Goal: Task Accomplishment & Management: Complete application form

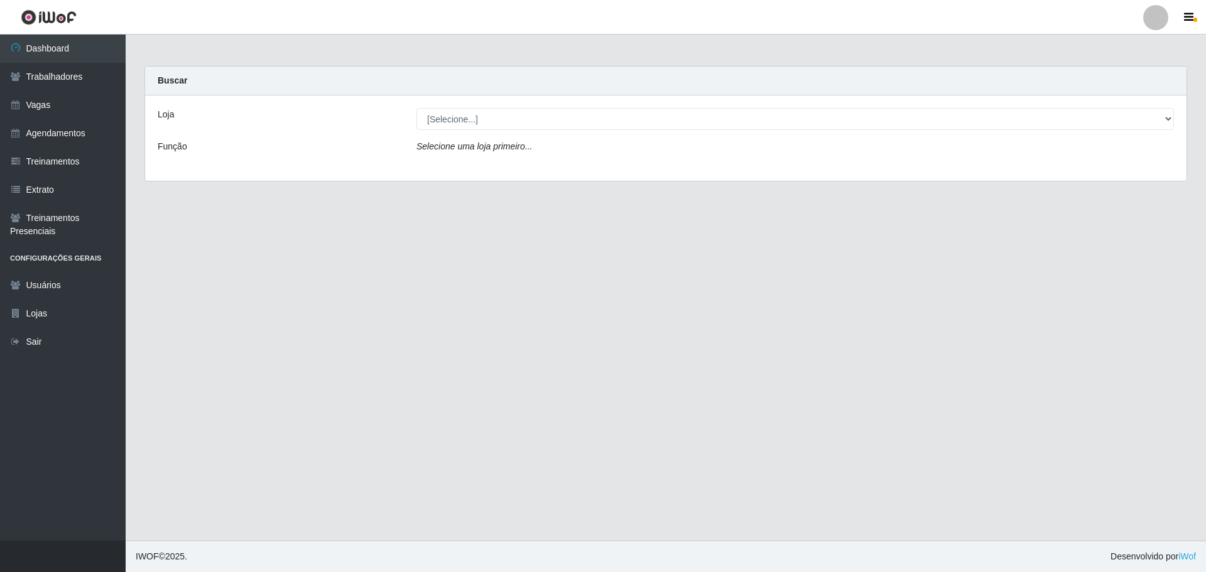
select select "203"
click at [416, 108] on select "[Selecione...] Minimercado Filezão O Filezão - Centenário" at bounding box center [795, 119] width 758 height 22
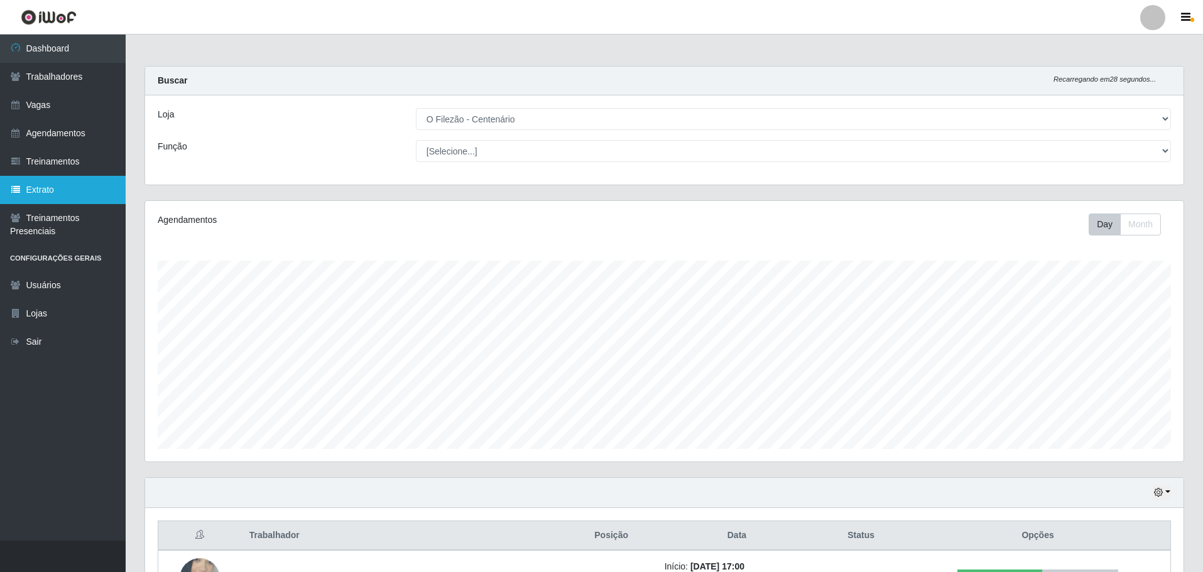
click at [70, 187] on link "Extrato" at bounding box center [63, 190] width 126 height 28
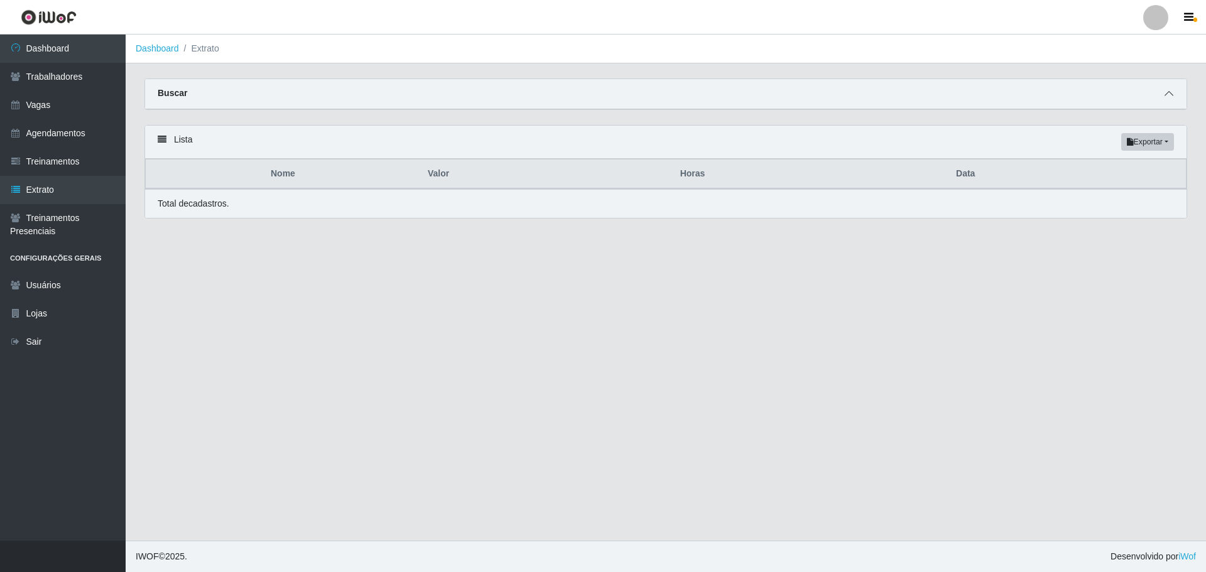
click at [1171, 90] on span at bounding box center [1168, 94] width 15 height 14
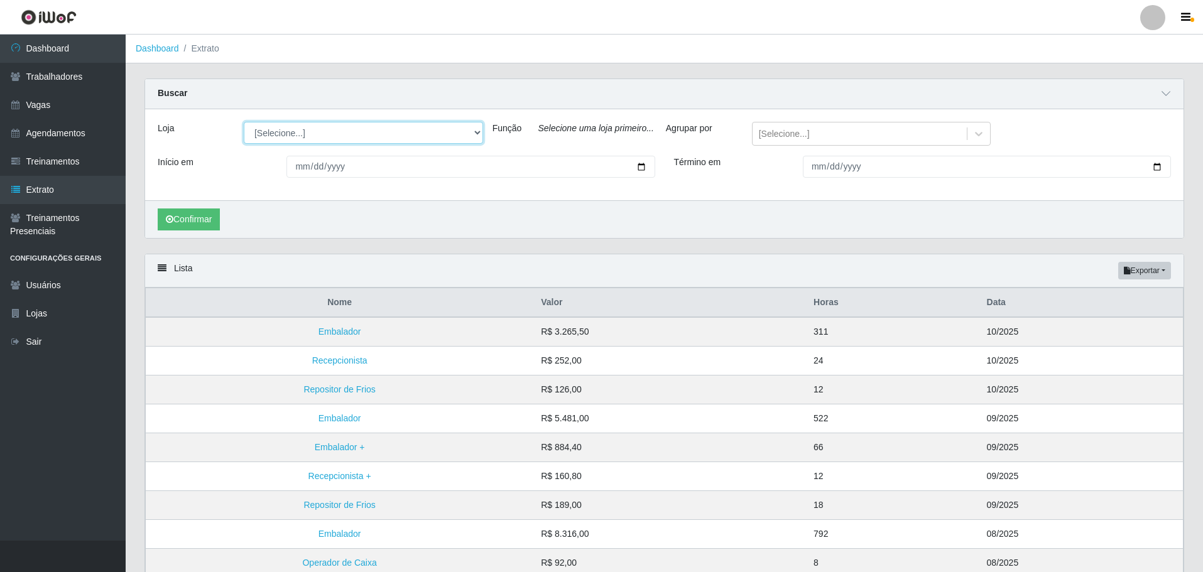
click at [458, 136] on select "[Selecione...] Minimercado Filezão O Filezão - Centenário" at bounding box center [363, 133] width 239 height 22
select select "203"
click at [244, 122] on select "[Selecione...] Minimercado Filezão O Filezão - Centenário" at bounding box center [363, 133] width 239 height 22
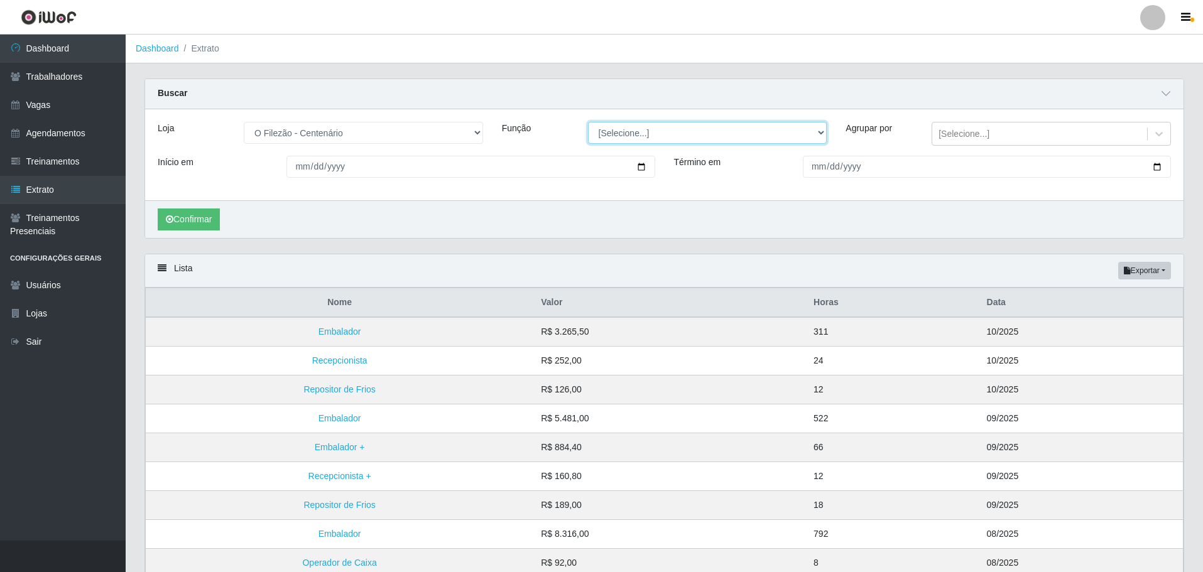
click at [760, 138] on select "[Selecione...] Auxiliar de Estacionamento Auxiliar de Estacionamento + Auxiliar…" at bounding box center [707, 133] width 239 height 22
select select "1"
click at [588, 122] on select "[Selecione...] Auxiliar de Estacionamento Auxiliar de Estacionamento + Auxiliar…" at bounding box center [707, 133] width 239 height 22
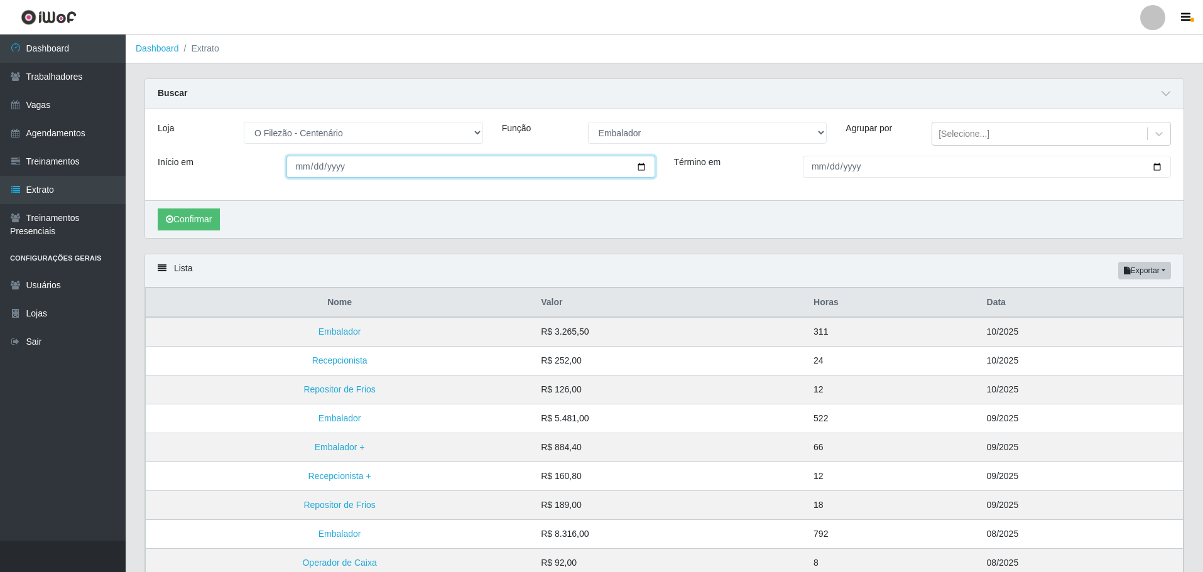
click at [638, 173] on input "Início em" at bounding box center [470, 167] width 368 height 22
click at [635, 168] on input "Início em" at bounding box center [470, 167] width 368 height 22
type input "[DATE]"
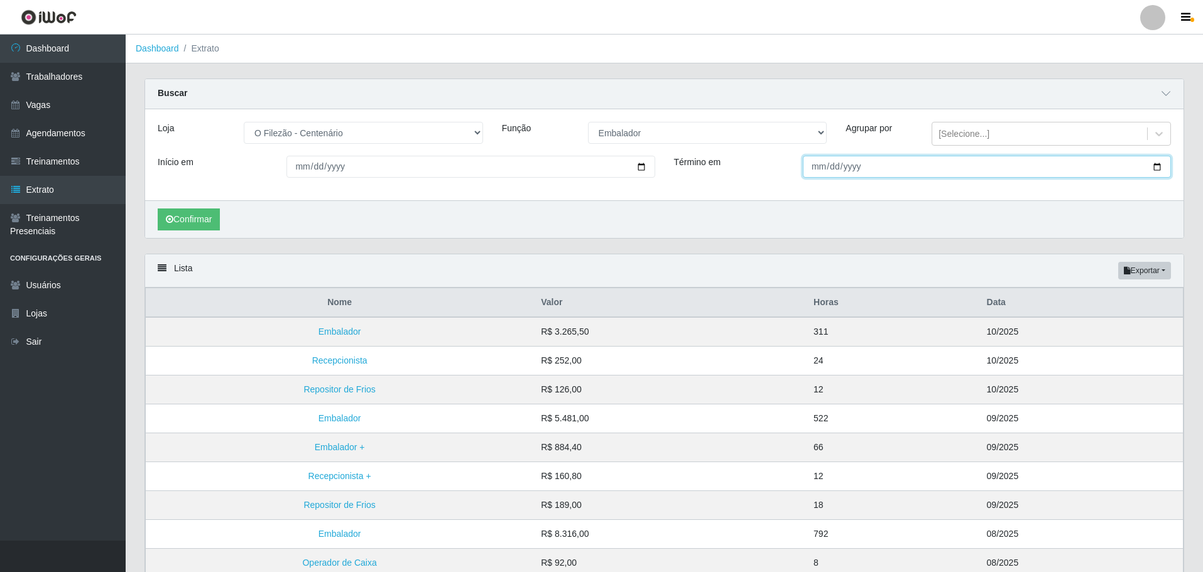
click at [1162, 166] on input "Término em" at bounding box center [987, 167] width 368 height 22
type input "[DATE]"
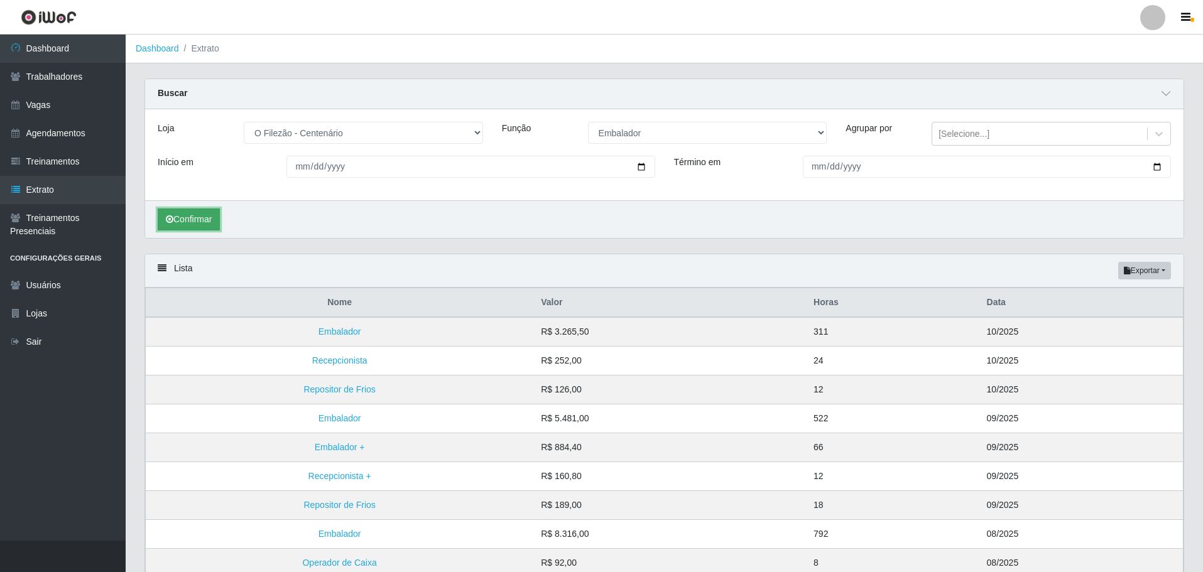
click at [200, 219] on button "Confirmar" at bounding box center [189, 220] width 62 height 22
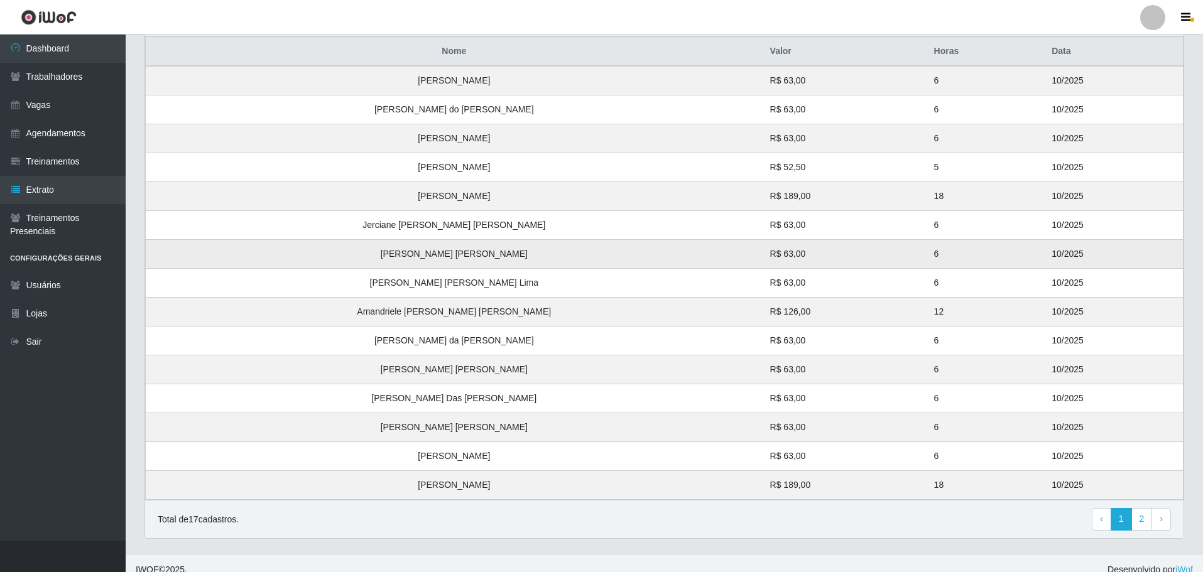
scroll to position [265, 0]
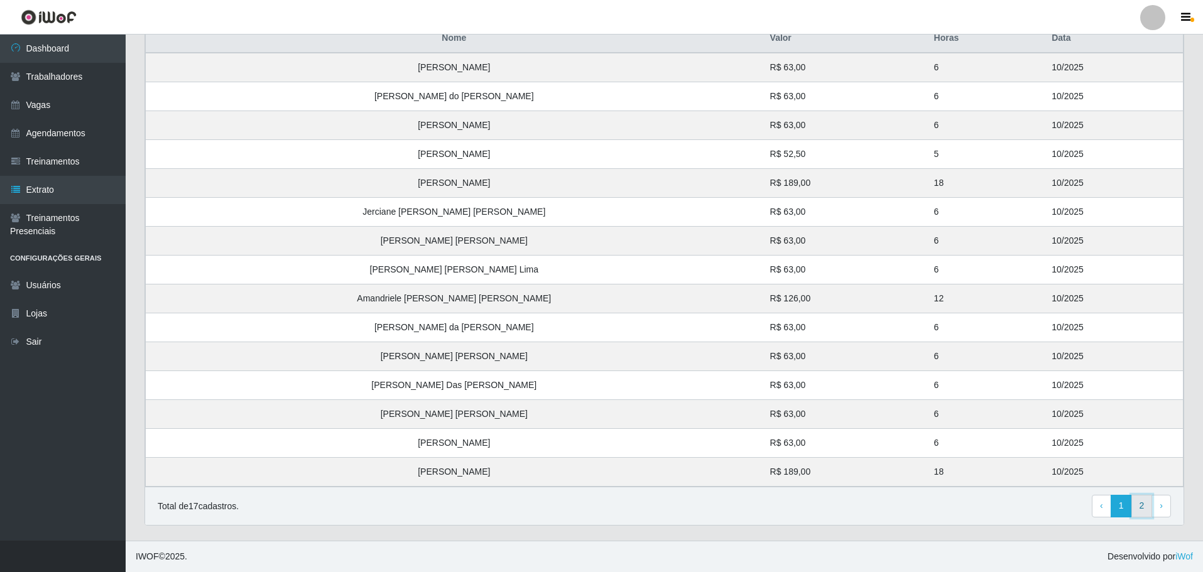
click at [1141, 504] on link "2" at bounding box center [1141, 506] width 21 height 23
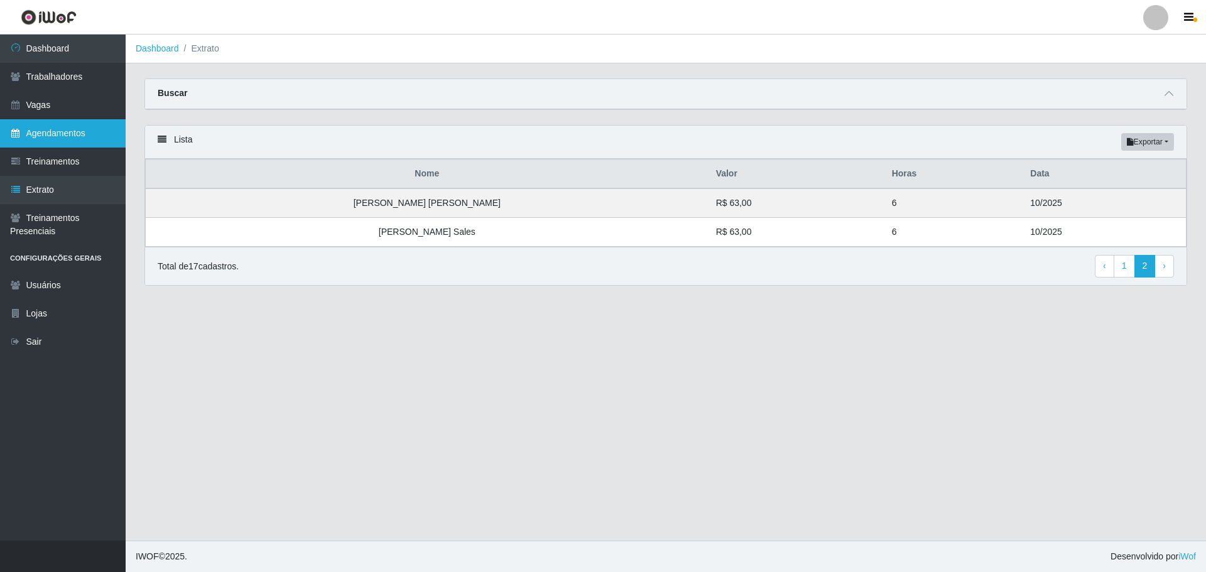
click at [53, 141] on link "Agendamentos" at bounding box center [63, 133] width 126 height 28
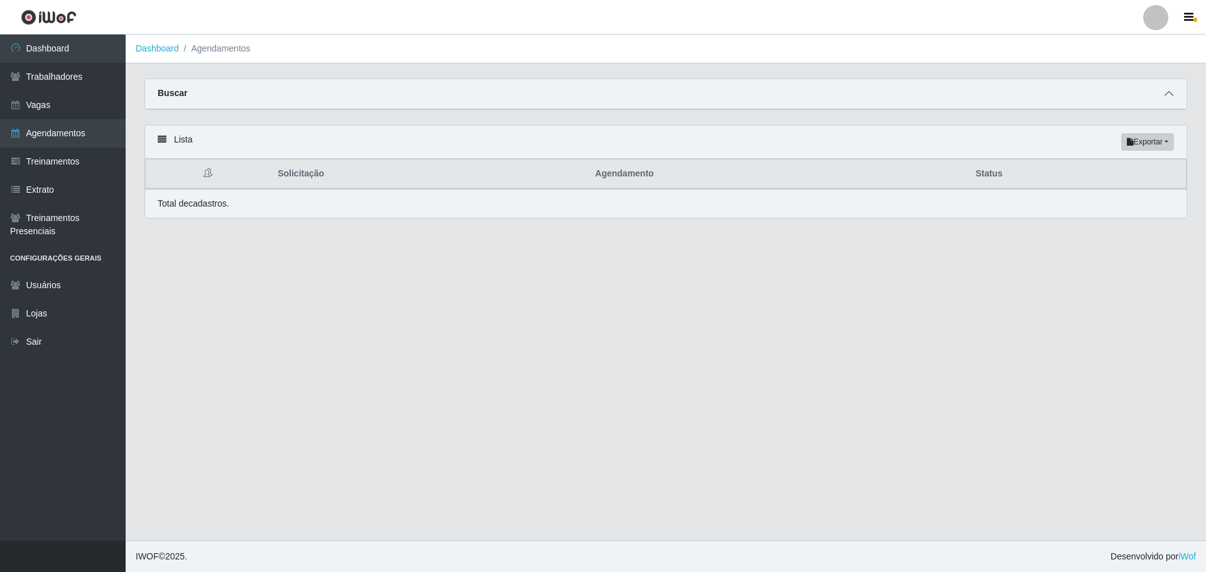
click at [1163, 92] on span at bounding box center [1168, 94] width 15 height 14
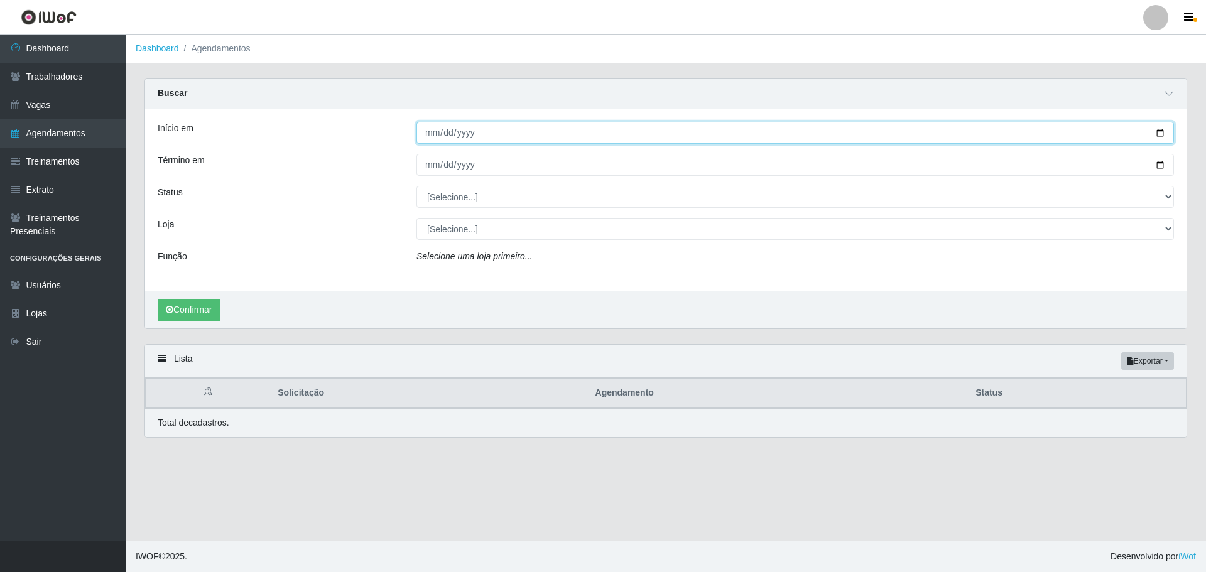
click at [1164, 131] on input "Início em" at bounding box center [795, 133] width 758 height 22
type input "[DATE]"
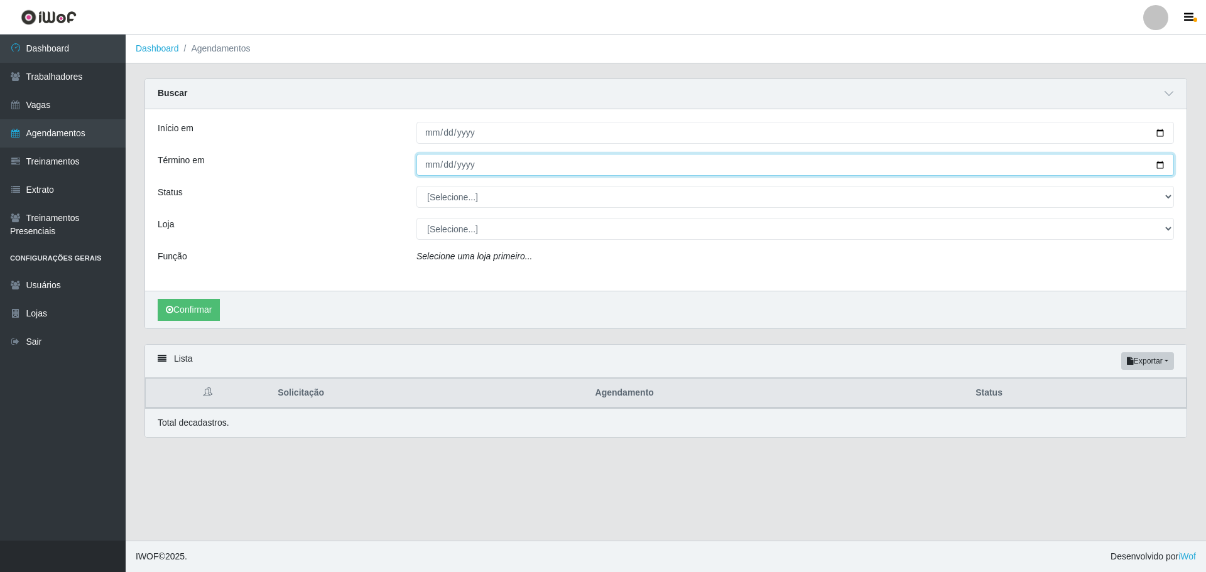
click at [1159, 169] on input "Término em" at bounding box center [795, 165] width 758 height 22
type input "[DATE]"
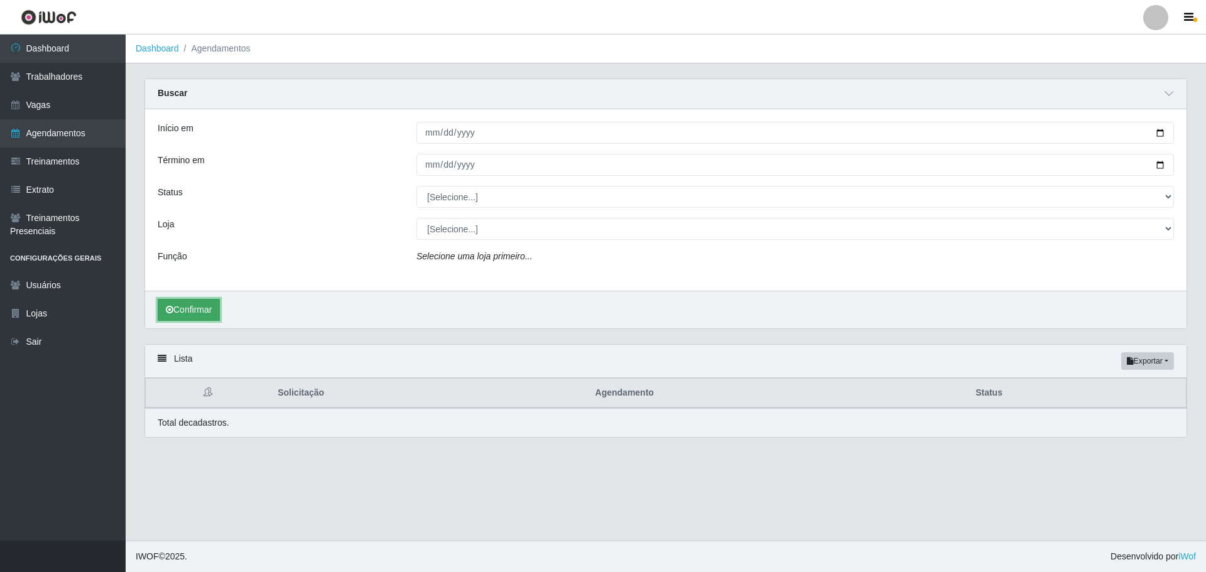
click at [195, 308] on button "Confirmar" at bounding box center [189, 310] width 62 height 22
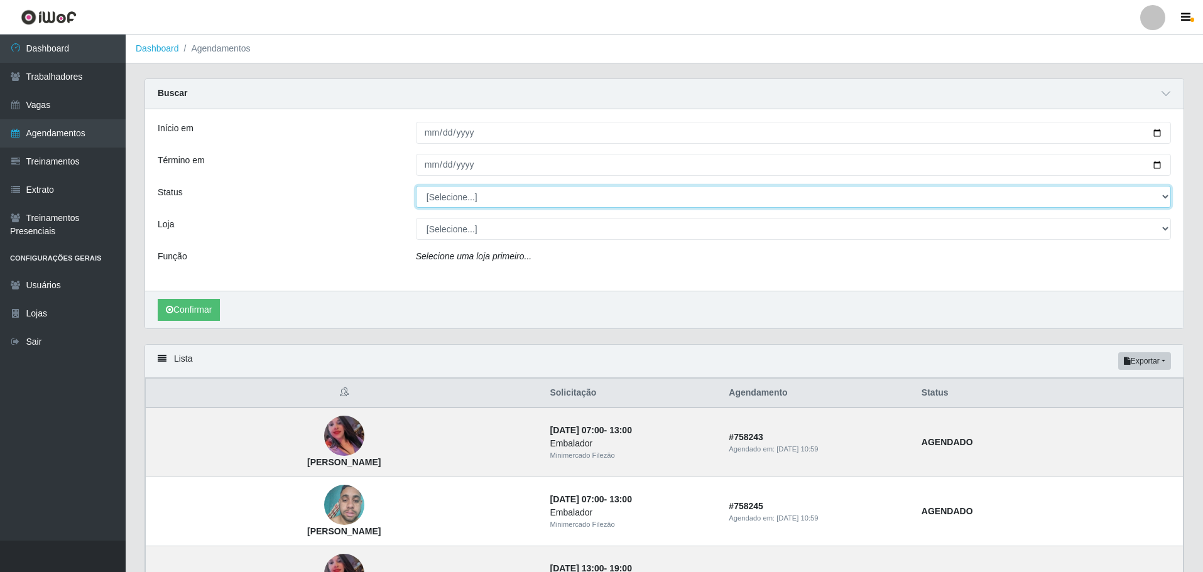
click at [454, 204] on select "[Selecione...] AGENDADO AGUARDANDO LIBERAR EM ANDAMENTO EM REVISÃO FINALIZADO C…" at bounding box center [793, 197] width 755 height 22
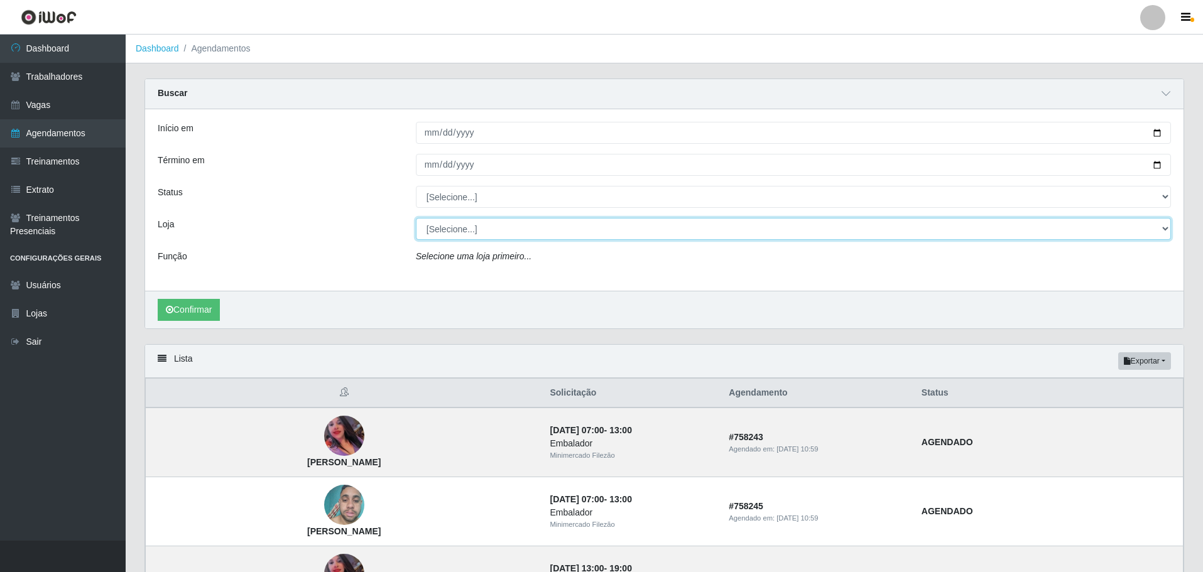
click at [452, 237] on select "[Selecione...] Minimercado Filezão O Filezão - Centenário" at bounding box center [793, 229] width 755 height 22
select select "203"
click at [416, 219] on select "[Selecione...] Minimercado Filezão O Filezão - Centenário" at bounding box center [793, 229] width 755 height 22
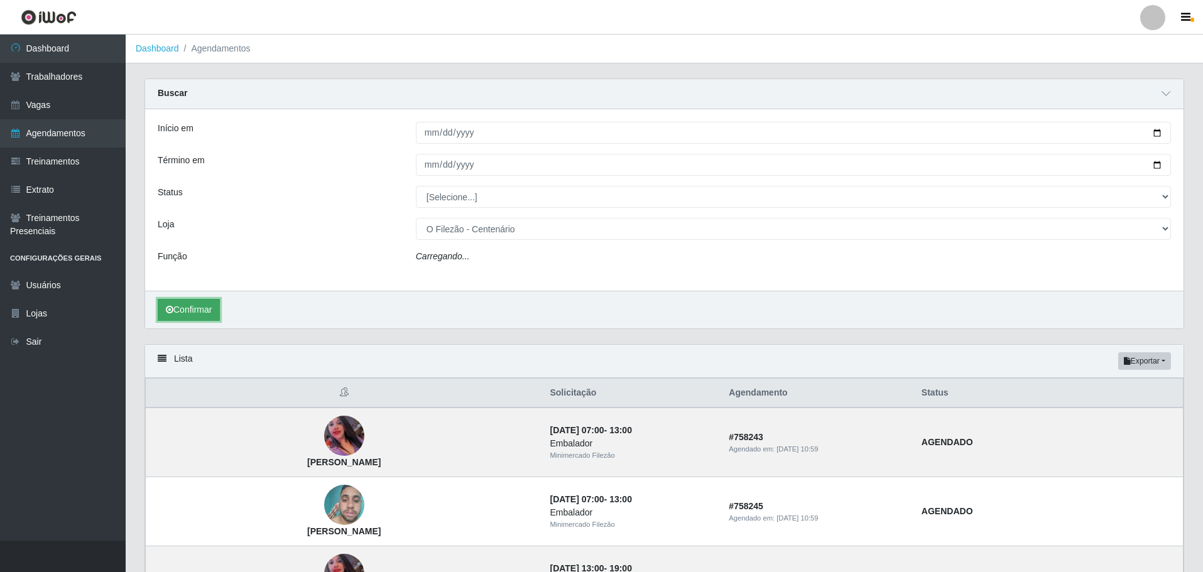
click at [212, 308] on button "Confirmar" at bounding box center [189, 310] width 62 height 22
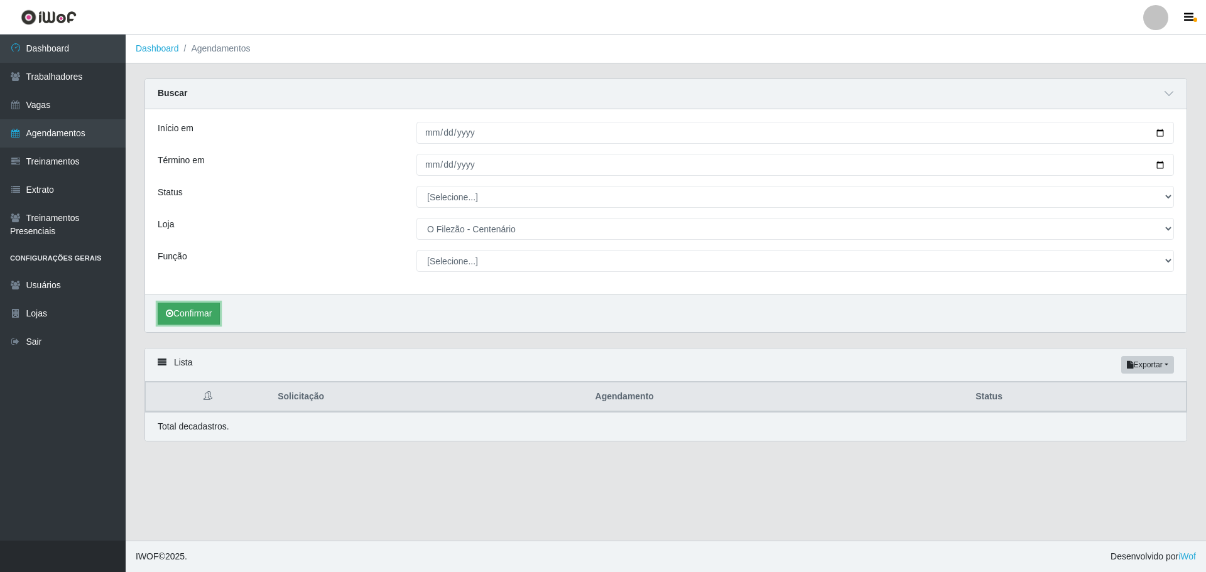
click at [185, 309] on button "Confirmar" at bounding box center [189, 314] width 62 height 22
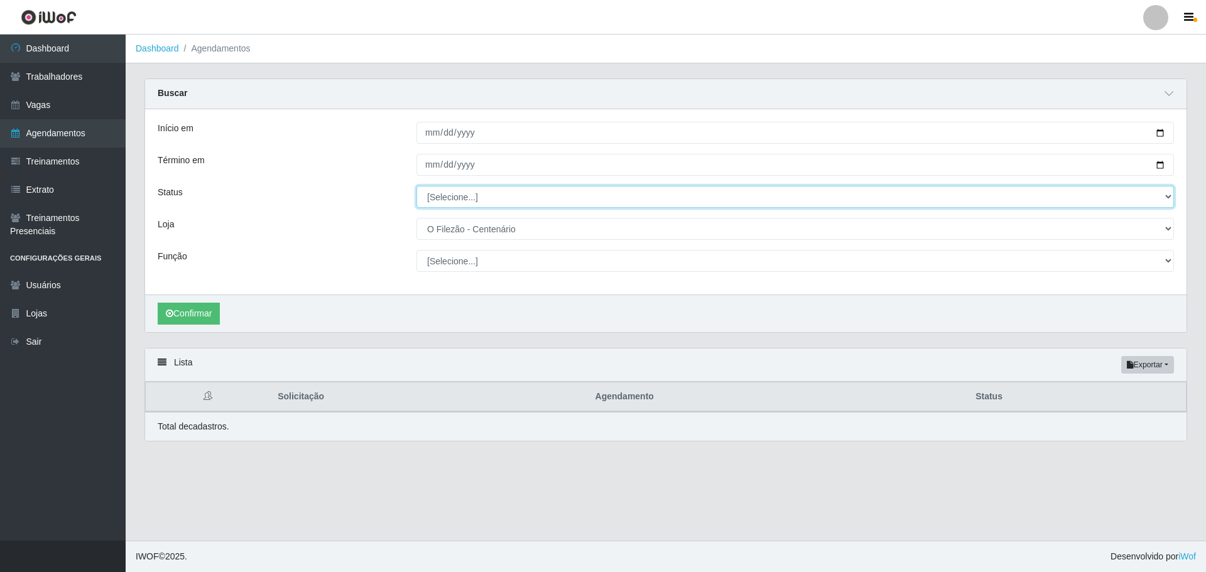
click at [455, 195] on select "[Selecione...] AGENDADO AGUARDANDO LIBERAR EM ANDAMENTO EM REVISÃO FINALIZADO C…" at bounding box center [795, 197] width 758 height 22
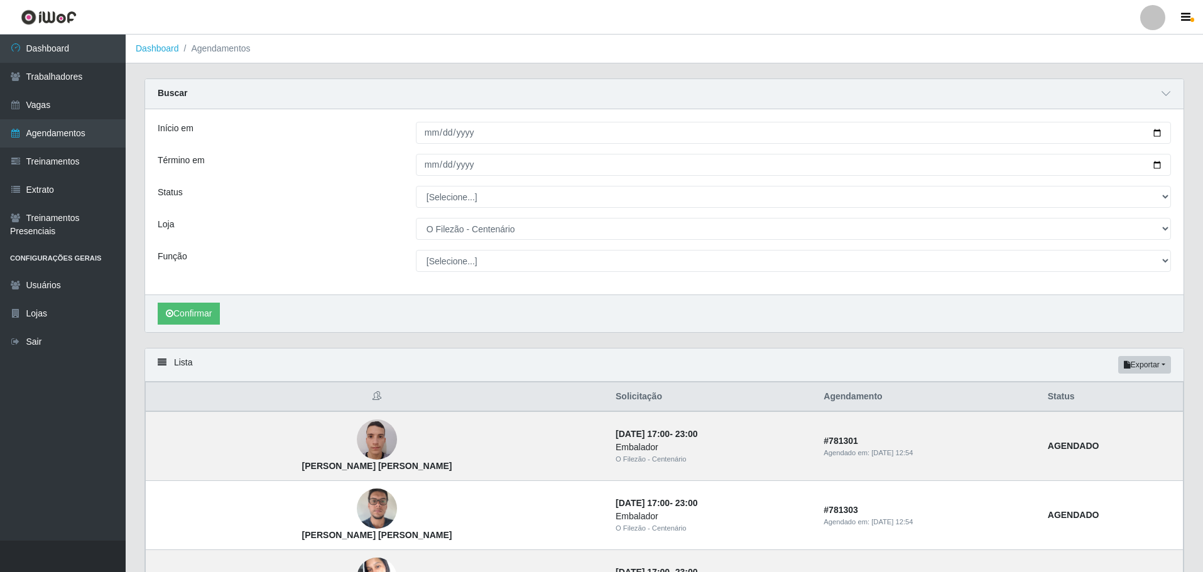
click at [280, 239] on div "Loja" at bounding box center [277, 229] width 258 height 22
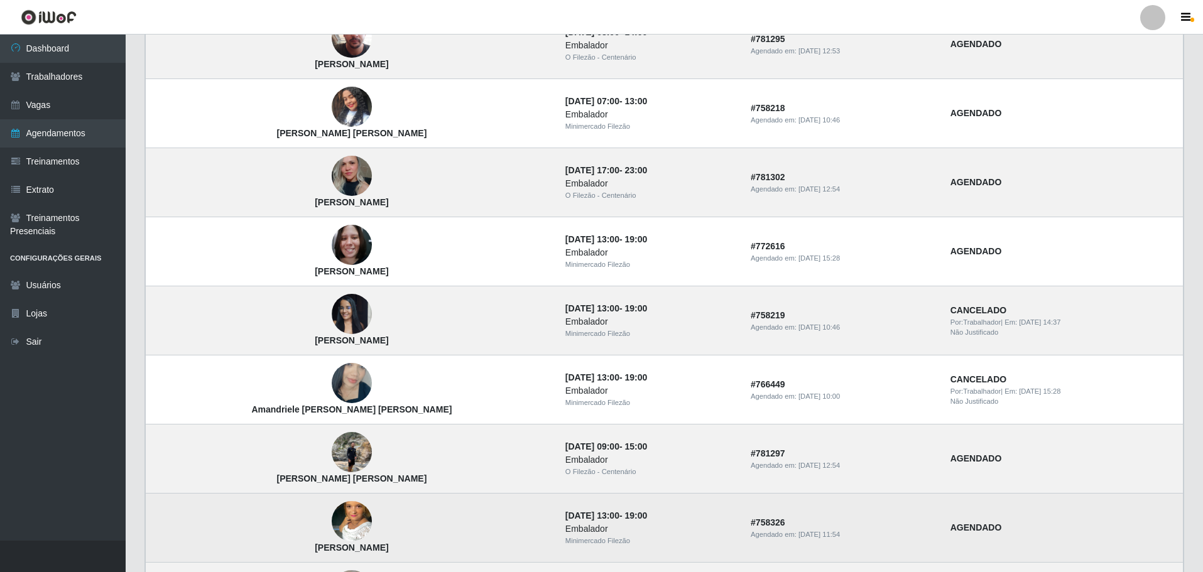
scroll to position [942, 0]
